Goal: Task Accomplishment & Management: Manage account settings

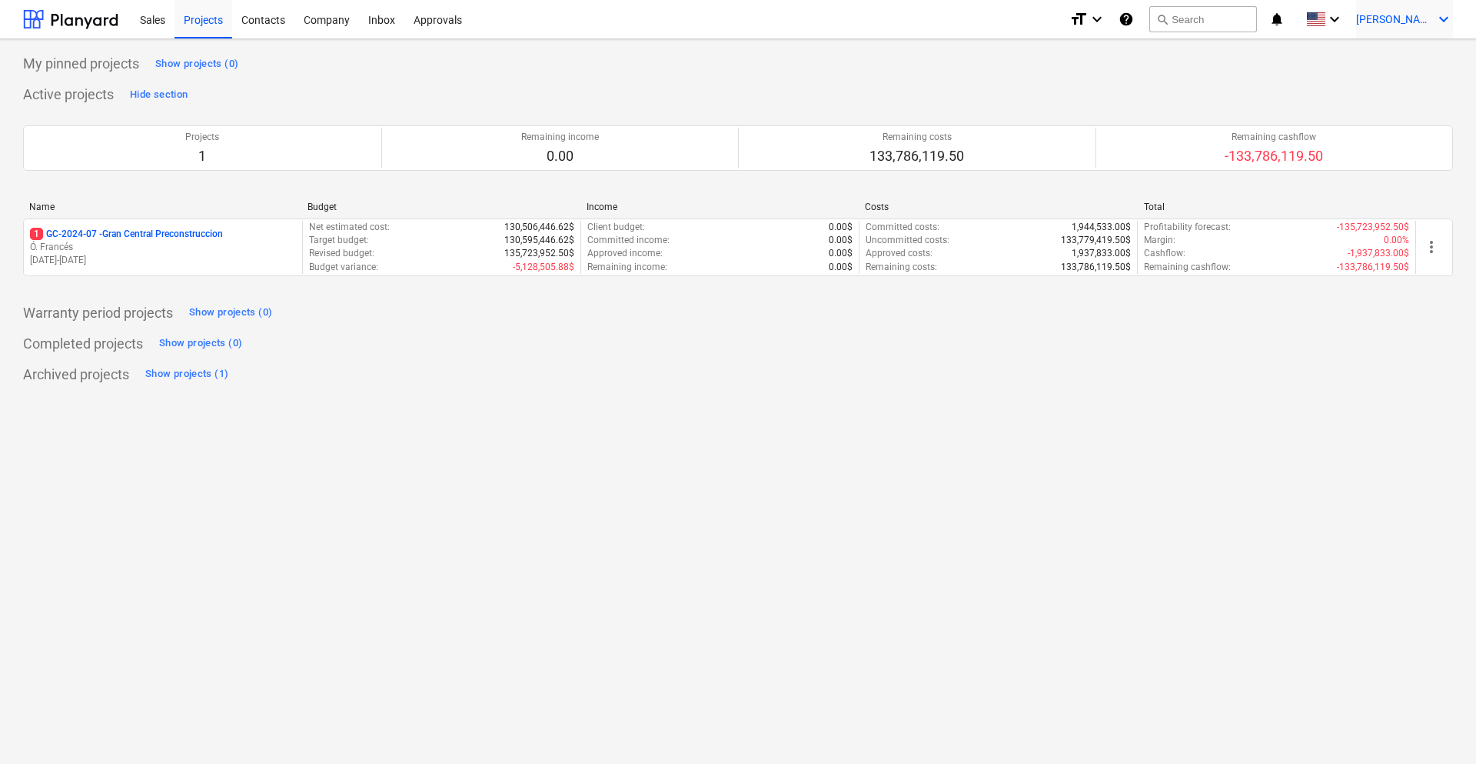
click at [1436, 18] on icon "keyboard_arrow_down" at bounding box center [1444, 19] width 18 height 18
click at [1385, 152] on div "Log out" at bounding box center [1381, 152] width 143 height 25
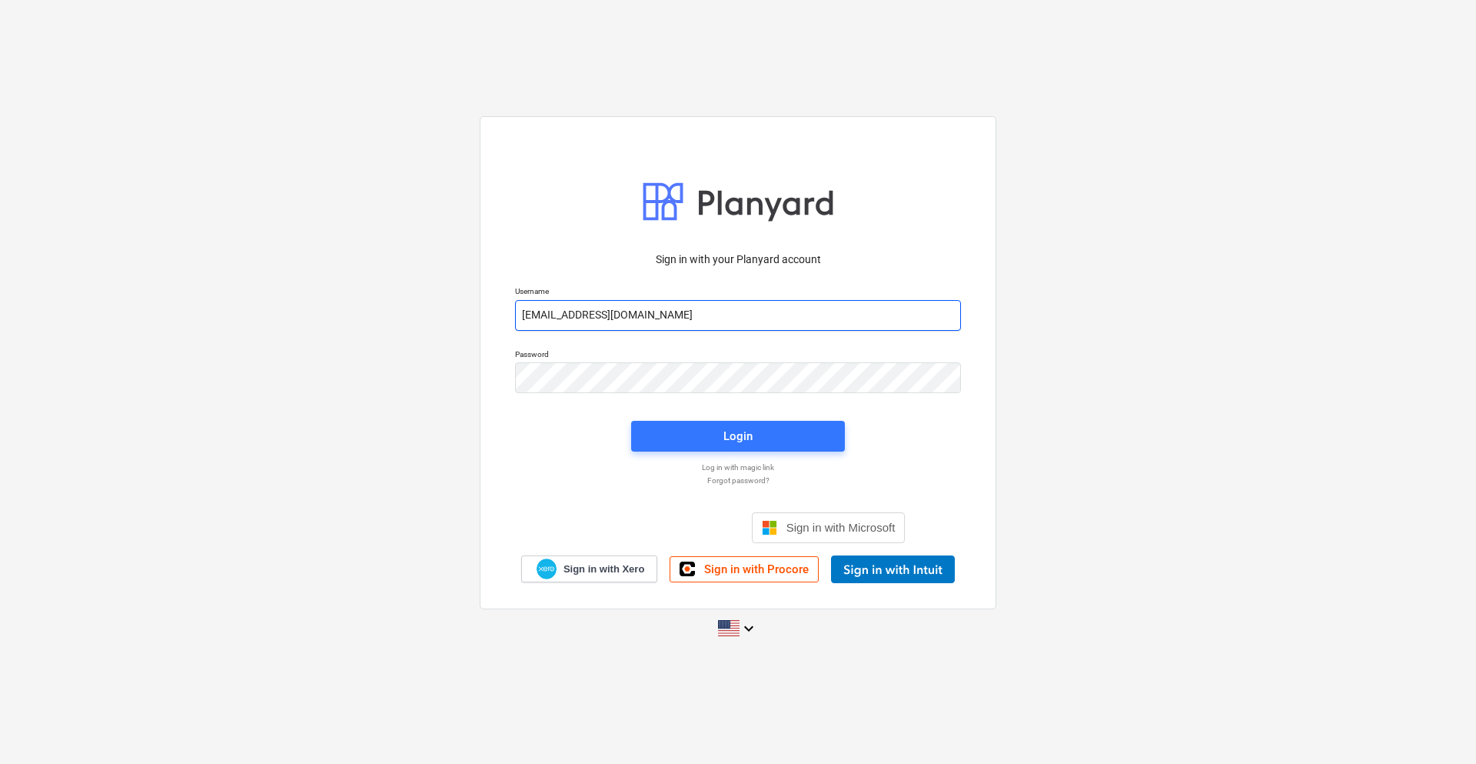
drag, startPoint x: 711, startPoint y: 311, endPoint x: 535, endPoint y: 297, distance: 176.6
click at [535, 300] on input "[EMAIL_ADDRESS][DOMAIN_NAME]" at bounding box center [738, 315] width 446 height 31
type input "l"
paste input "[EMAIL_ADDRESS][DOMAIN_NAME]"
type input "[EMAIL_ADDRESS][DOMAIN_NAME]"
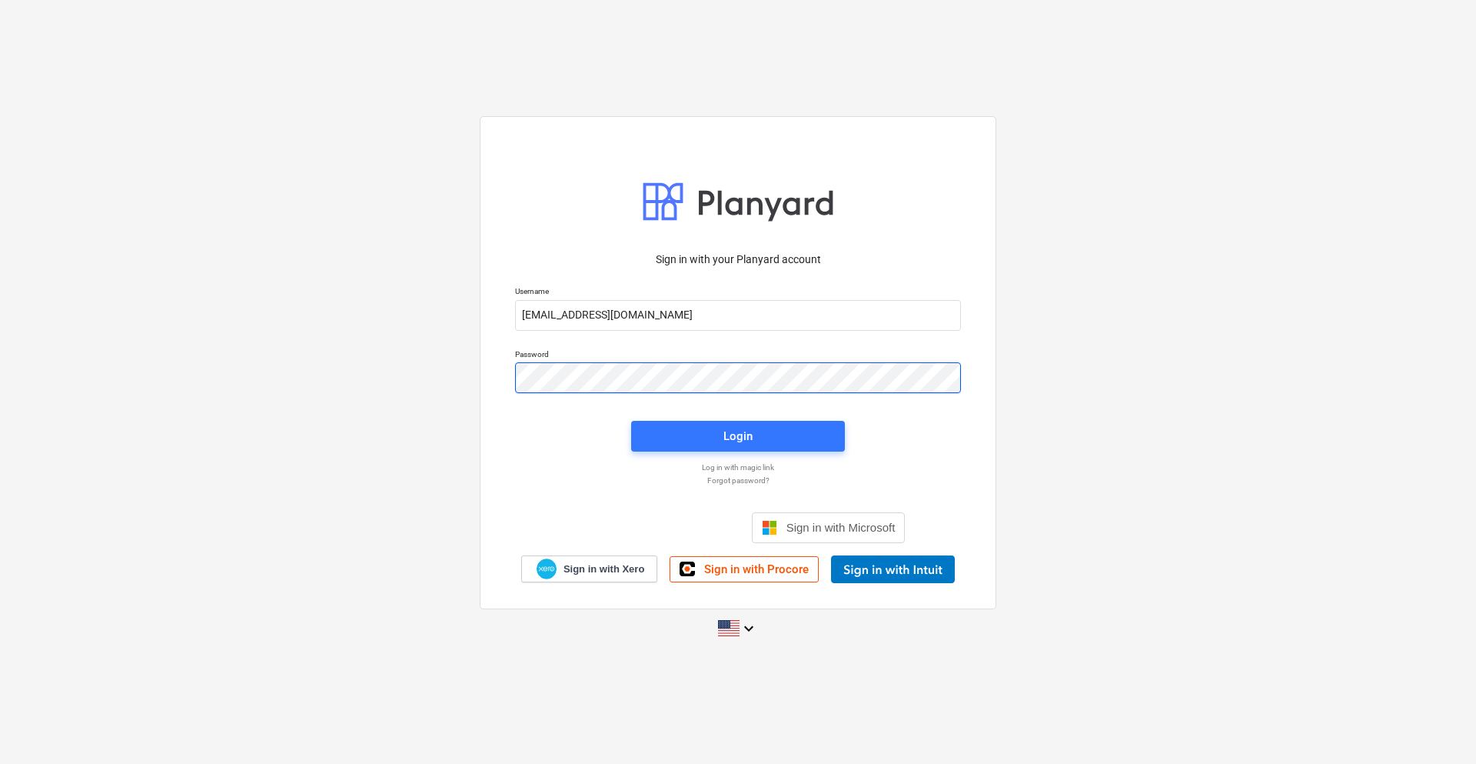
click at [374, 355] on div "Sign in with your Planyard account Username [PERSON_NAME][EMAIL_ADDRESS][DOMAIN…" at bounding box center [738, 381] width 1476 height 555
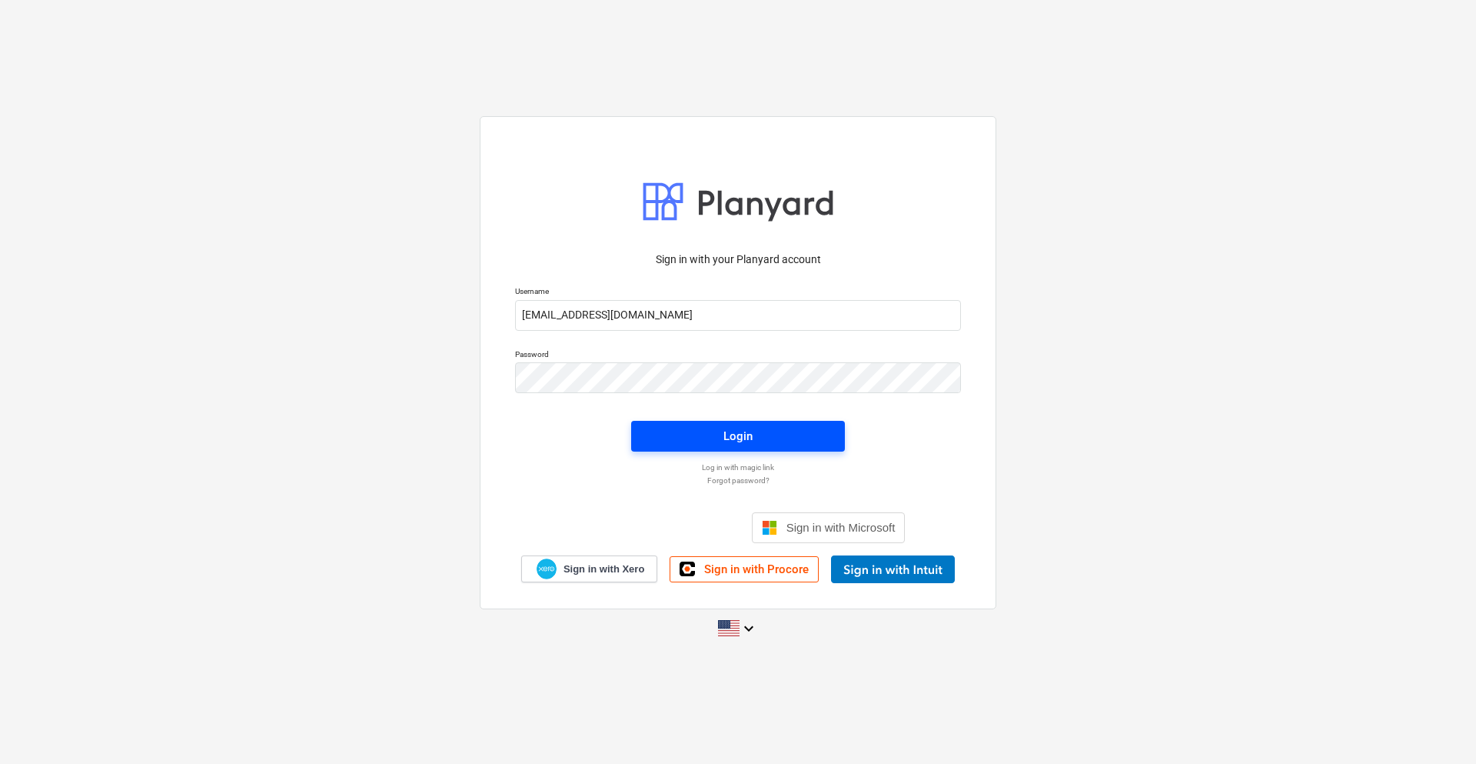
click at [821, 429] on span "Login" at bounding box center [738, 436] width 177 height 20
